Goal: Information Seeking & Learning: Learn about a topic

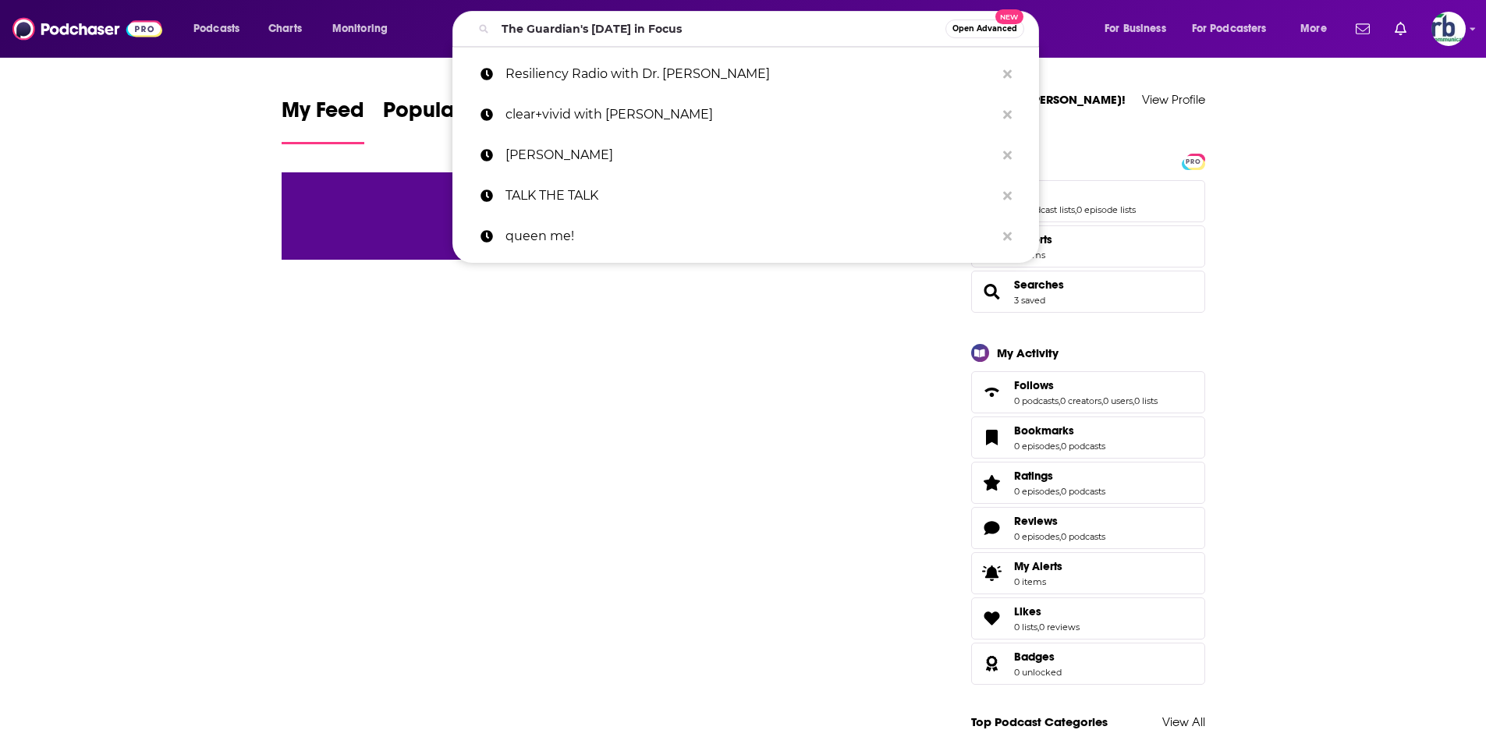
type input "The Guardian's [DATE] in Focus"
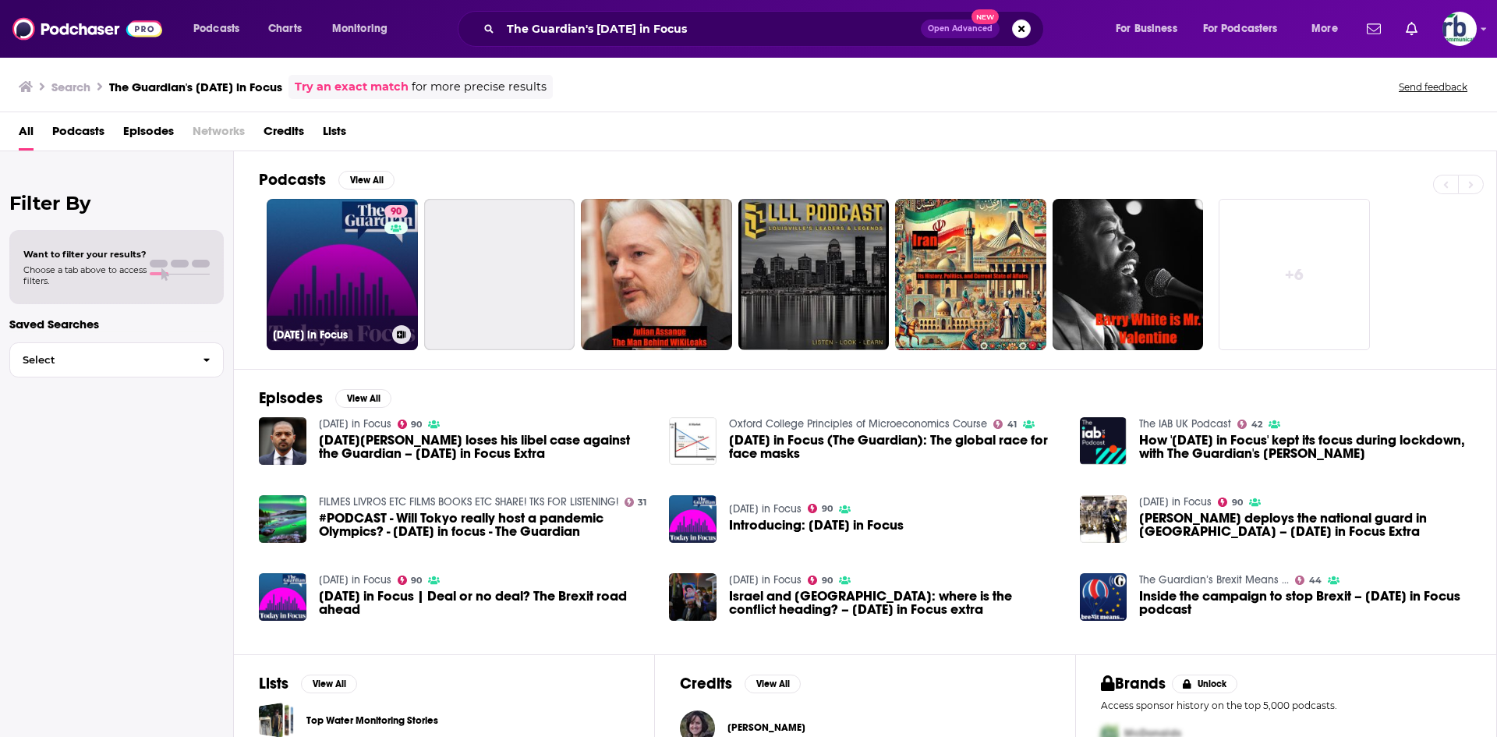
click at [367, 264] on link "90 [DATE] in Focus" at bounding box center [342, 274] width 151 height 151
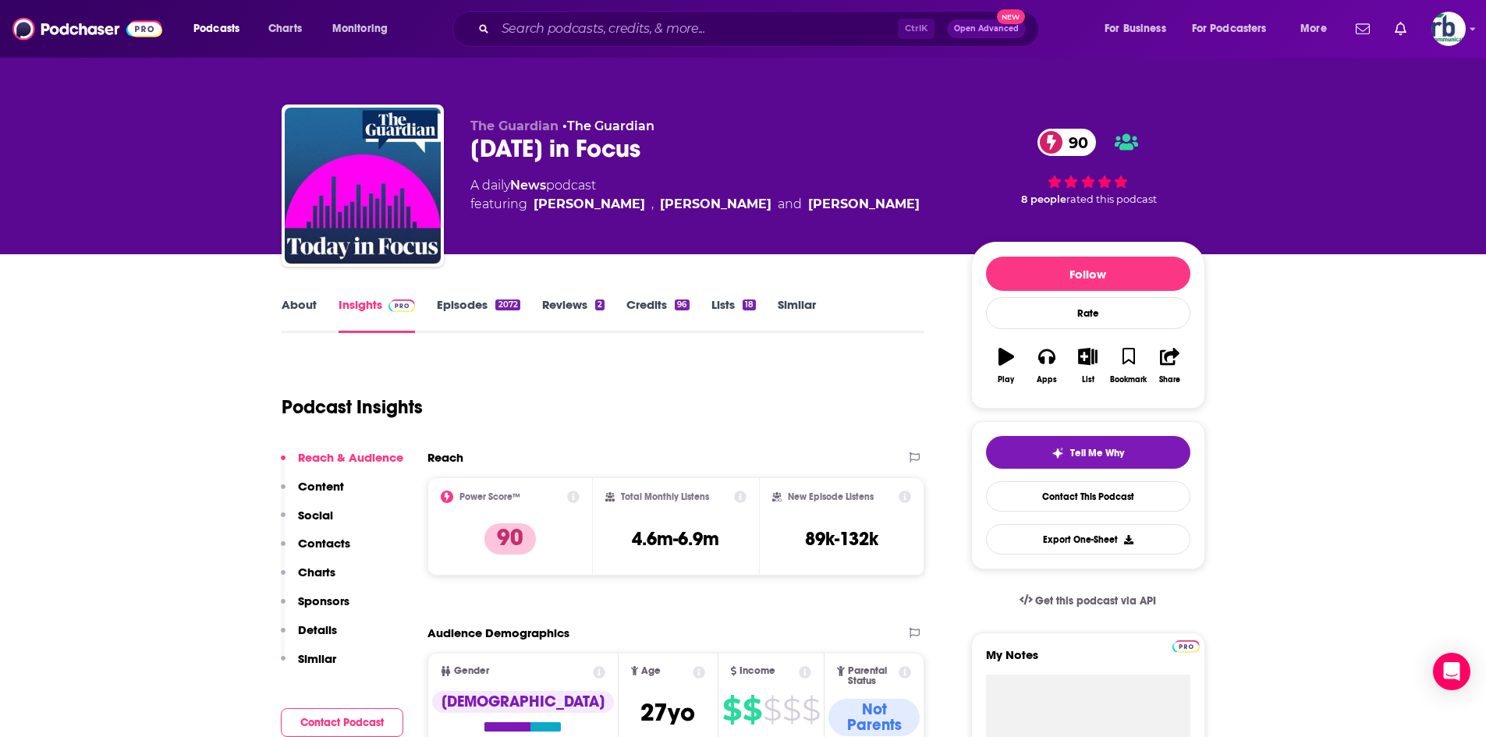
click at [292, 307] on link "About" at bounding box center [299, 315] width 35 height 36
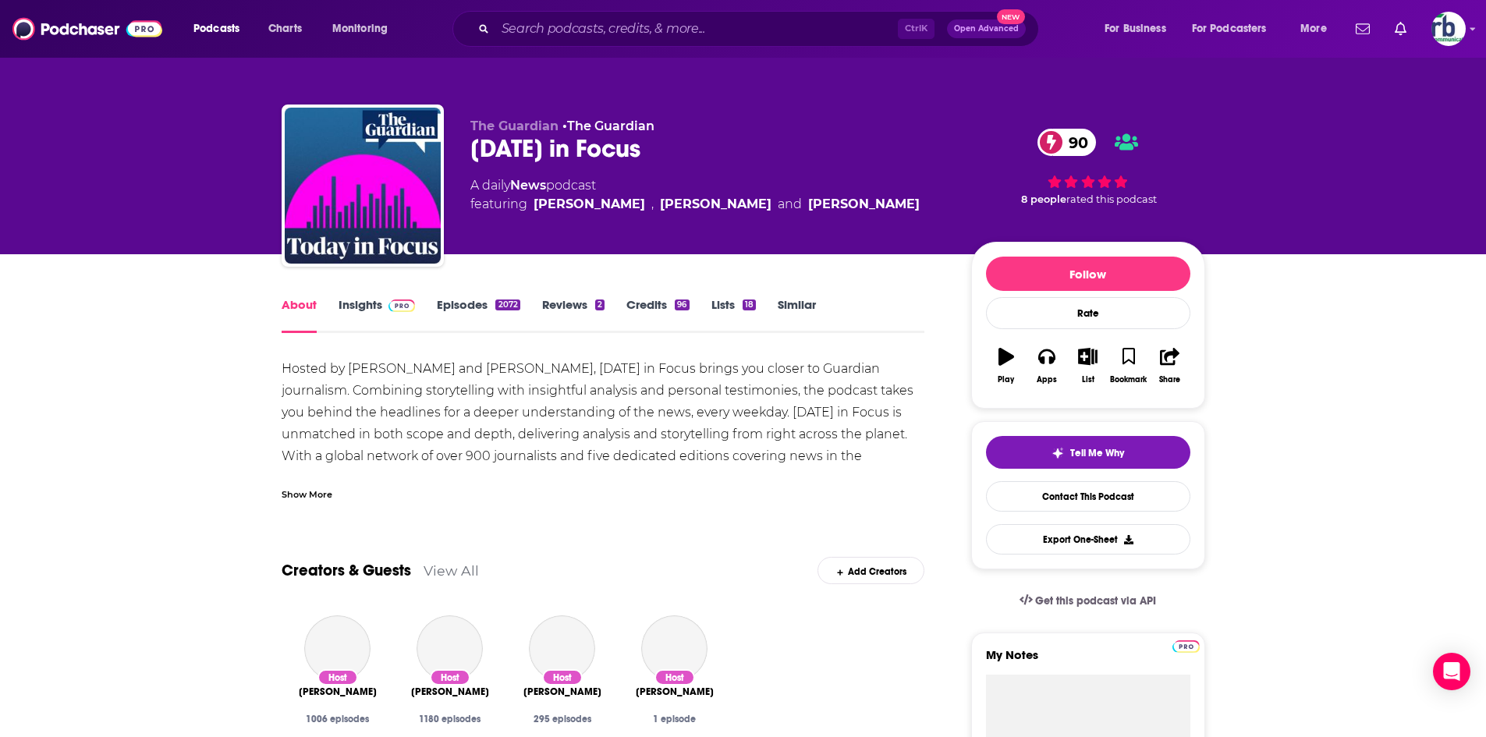
click at [314, 488] on div "Show More" at bounding box center [307, 493] width 51 height 15
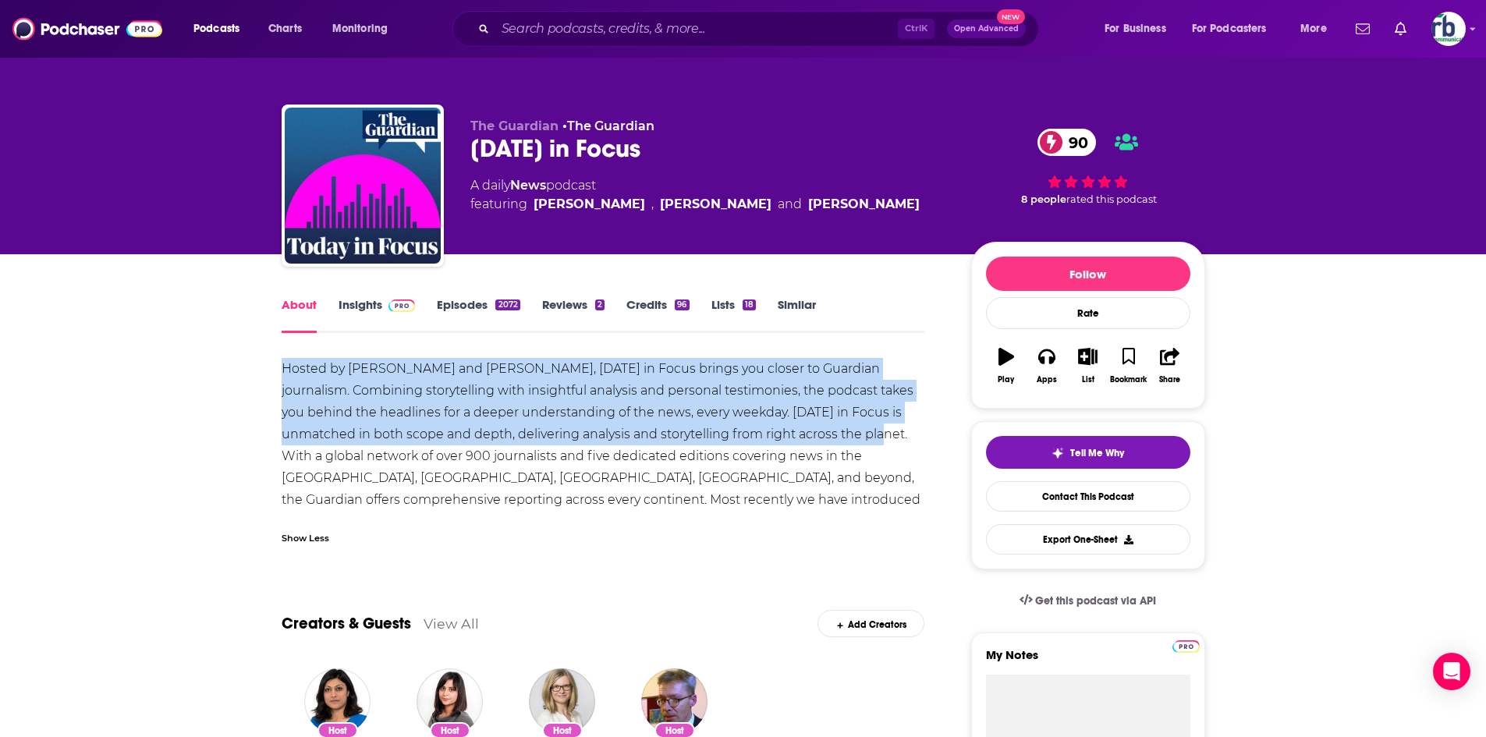
drag, startPoint x: 264, startPoint y: 363, endPoint x: 783, endPoint y: 425, distance: 522.4
copy div "Hosted by [PERSON_NAME] and [PERSON_NAME], [DATE] in Focus brings you closer to…"
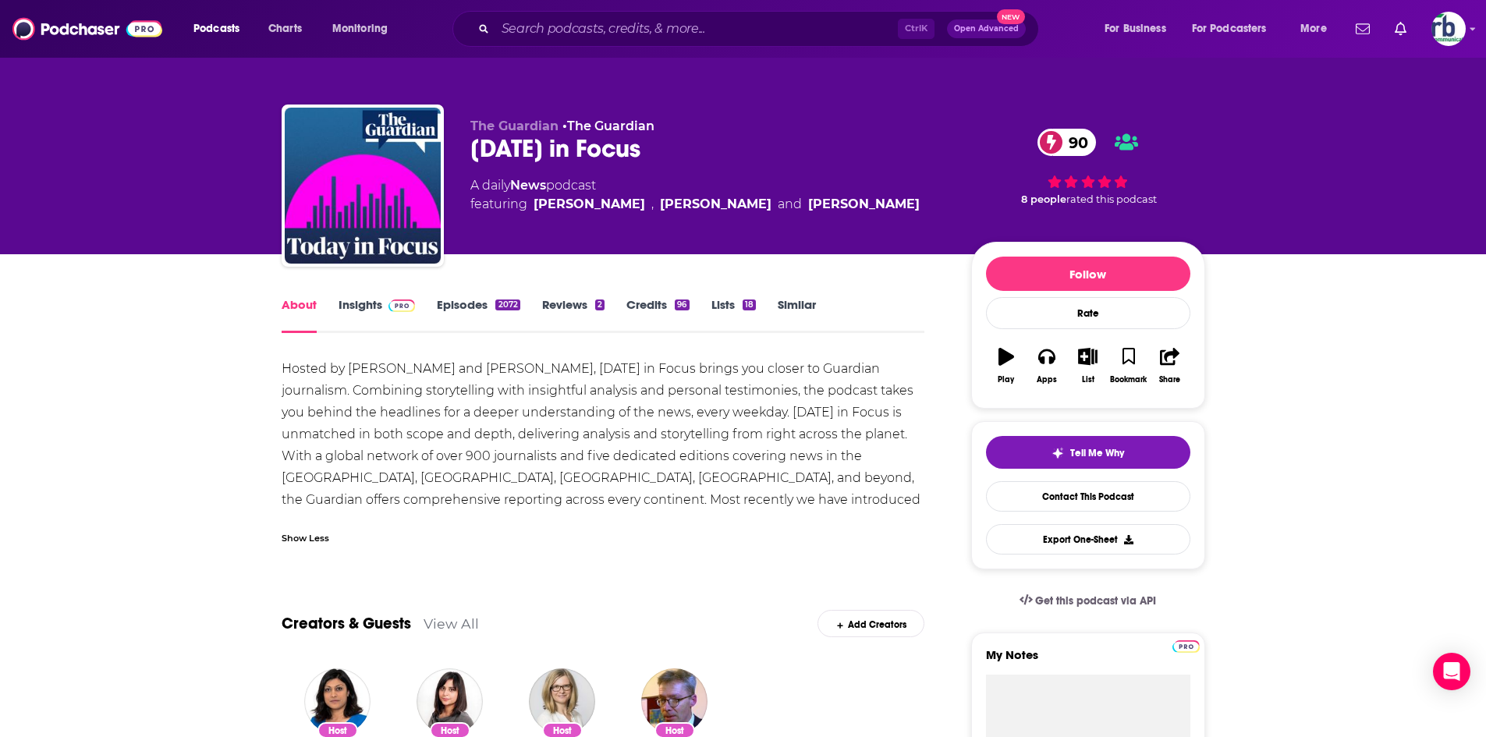
click at [502, 144] on div "[DATE] in Focus 90" at bounding box center [708, 148] width 476 height 30
drag, startPoint x: 471, startPoint y: 146, endPoint x: 643, endPoint y: 155, distance: 171.8
click at [644, 155] on div "[DATE] in Focus 90" at bounding box center [708, 148] width 476 height 30
copy h1 "[DATE] in Focus"
